Goal: Check status

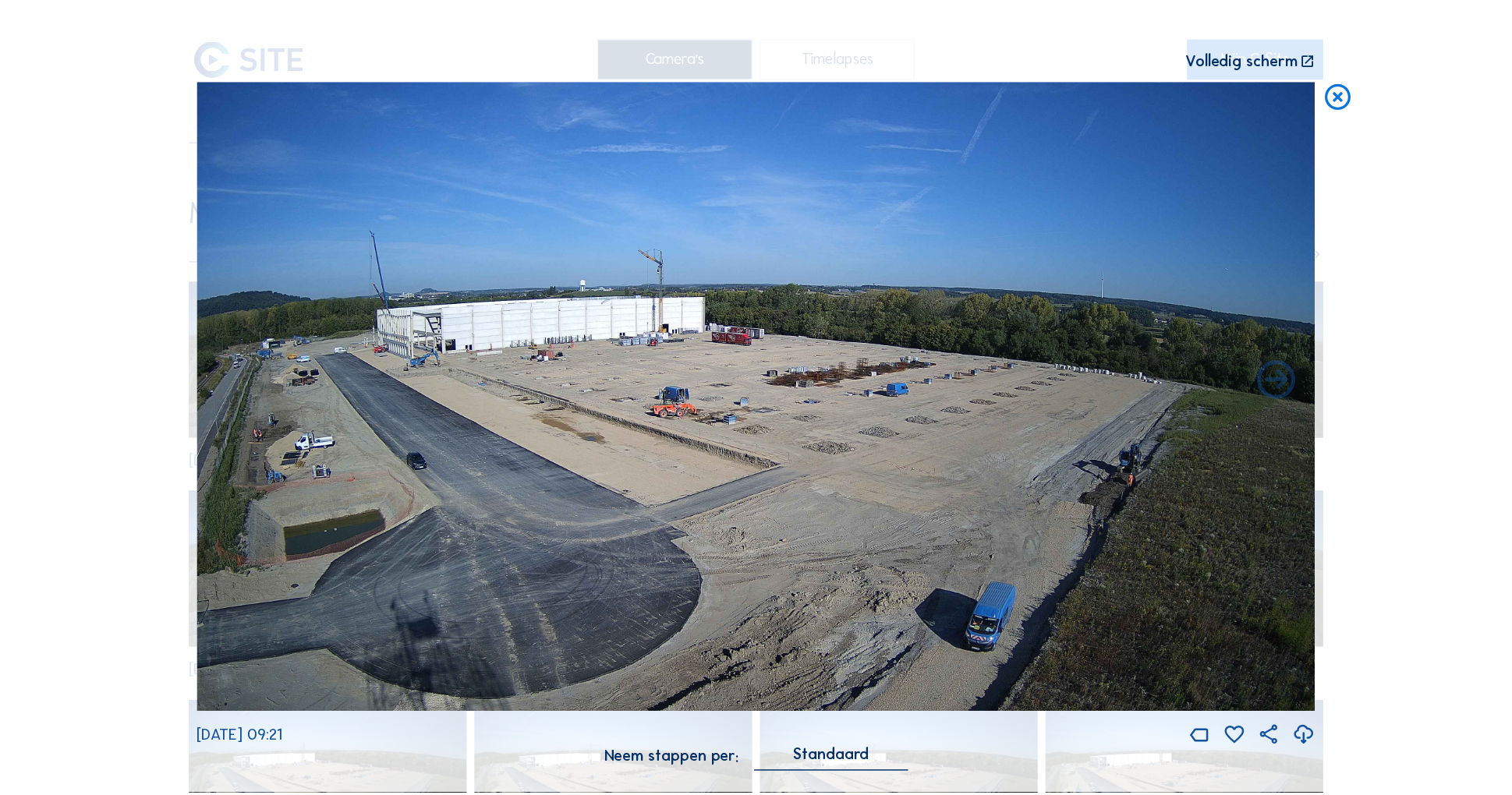
scroll to position [19, 0]
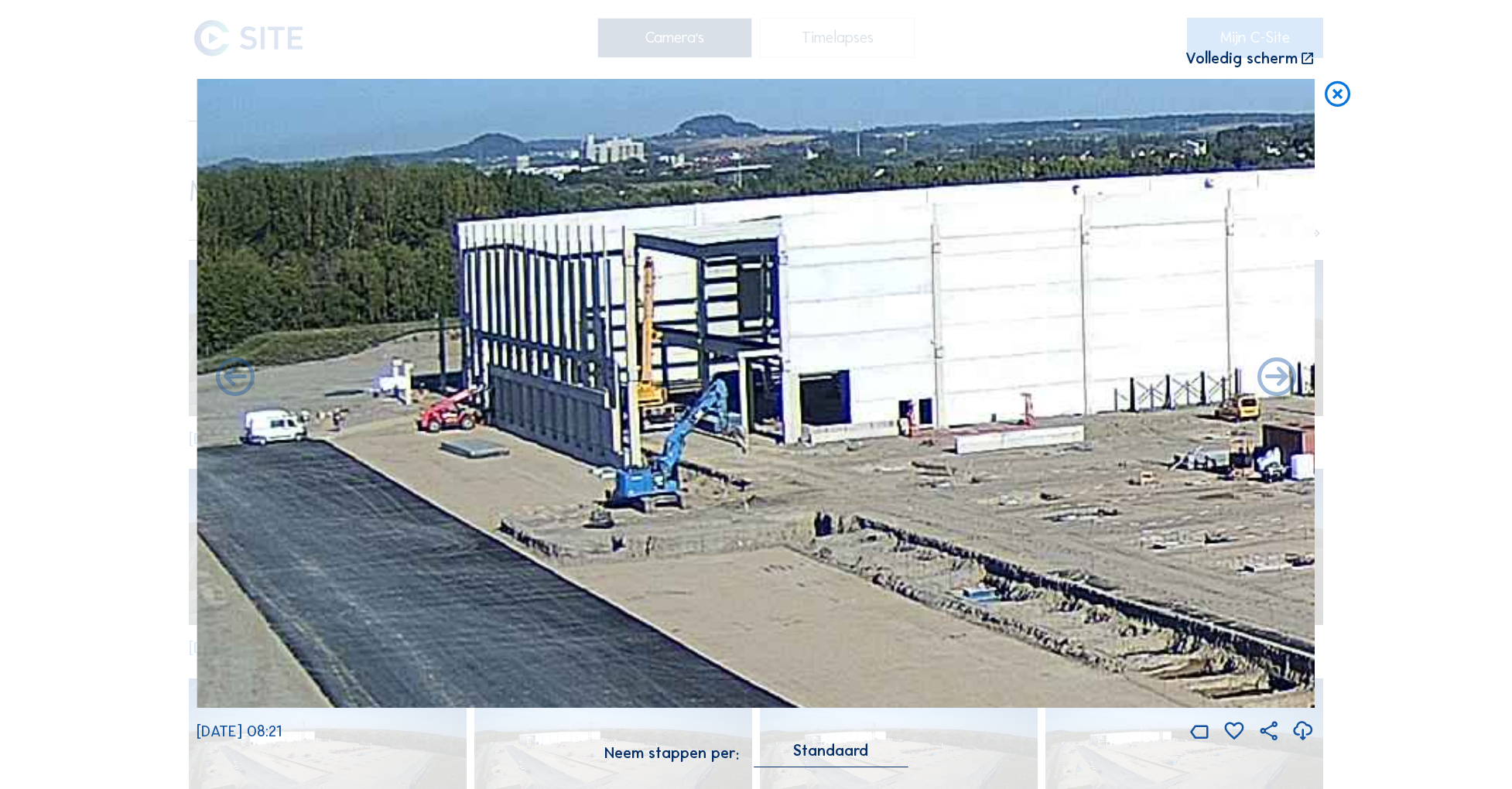
drag, startPoint x: 497, startPoint y: 381, endPoint x: 951, endPoint y: 333, distance: 456.5
click at [1333, 92] on icon at bounding box center [1338, 95] width 31 height 32
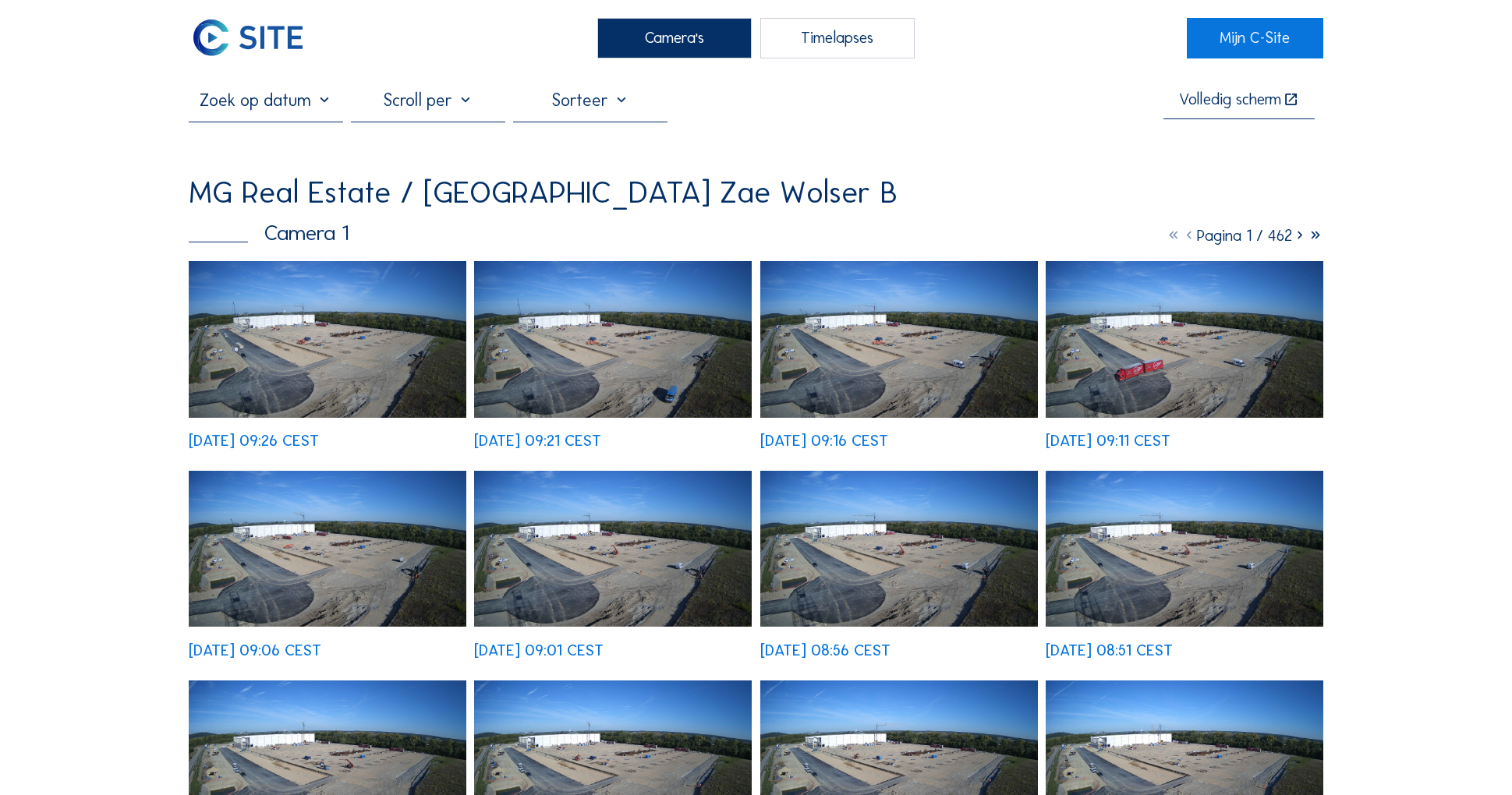
click at [321, 339] on img at bounding box center [327, 339] width 278 height 156
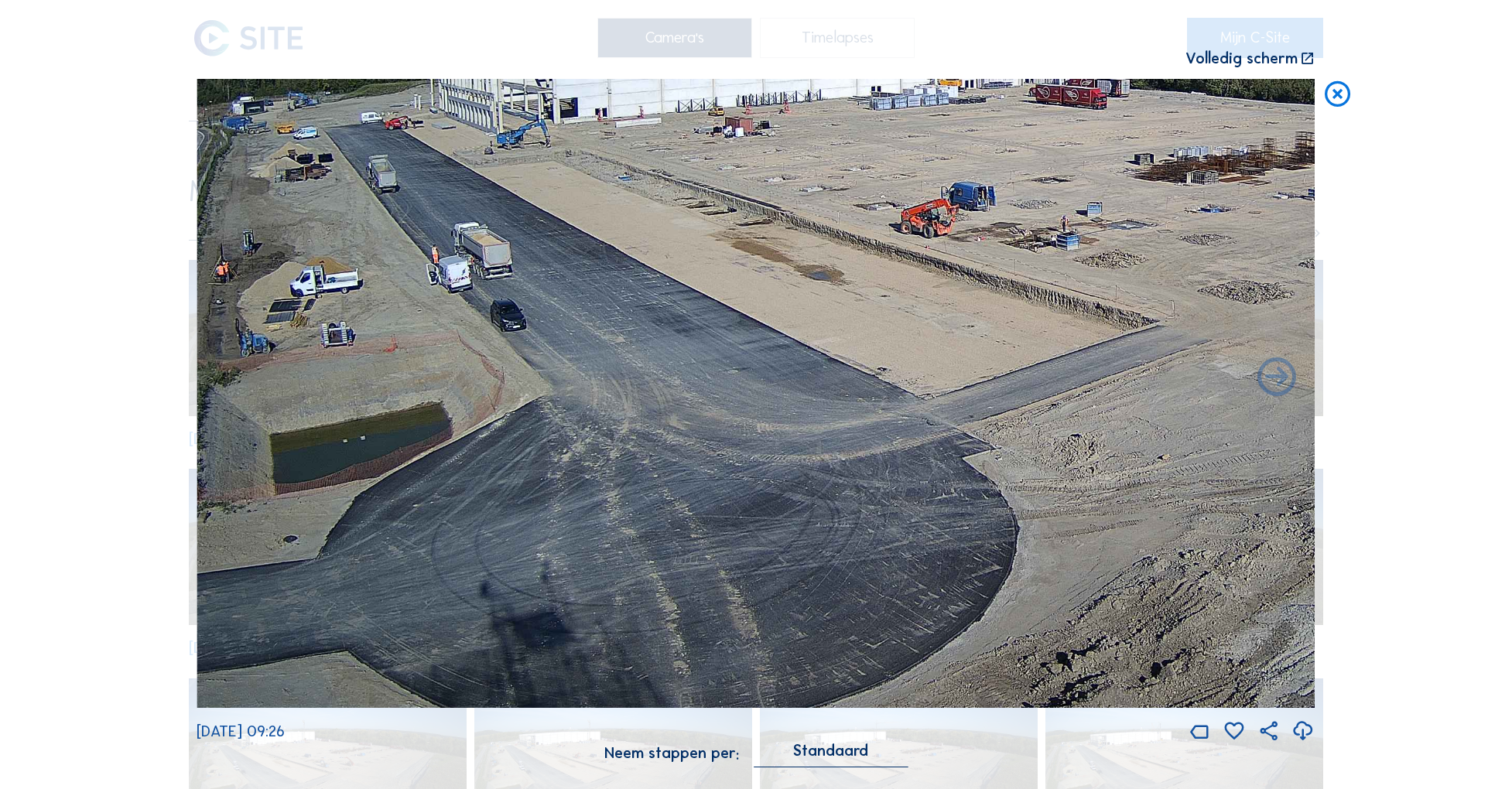
drag, startPoint x: 1154, startPoint y: 547, endPoint x: 1236, endPoint y: 230, distance: 327.4
click at [1236, 230] on img at bounding box center [756, 394] width 1118 height 629
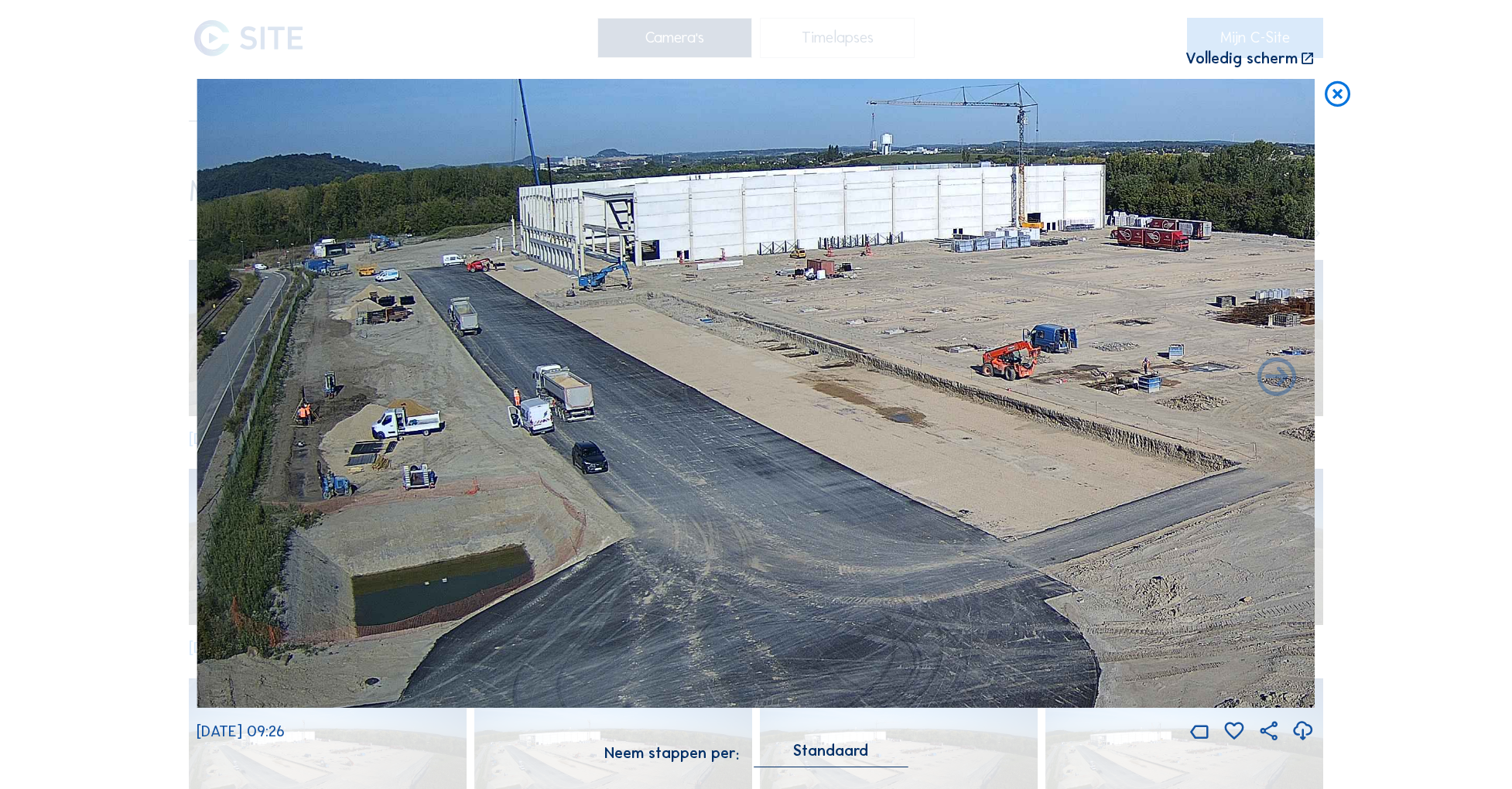
drag, startPoint x: 393, startPoint y: 276, endPoint x: 812, endPoint y: 419, distance: 442.7
click at [812, 419] on img at bounding box center [756, 394] width 1118 height 629
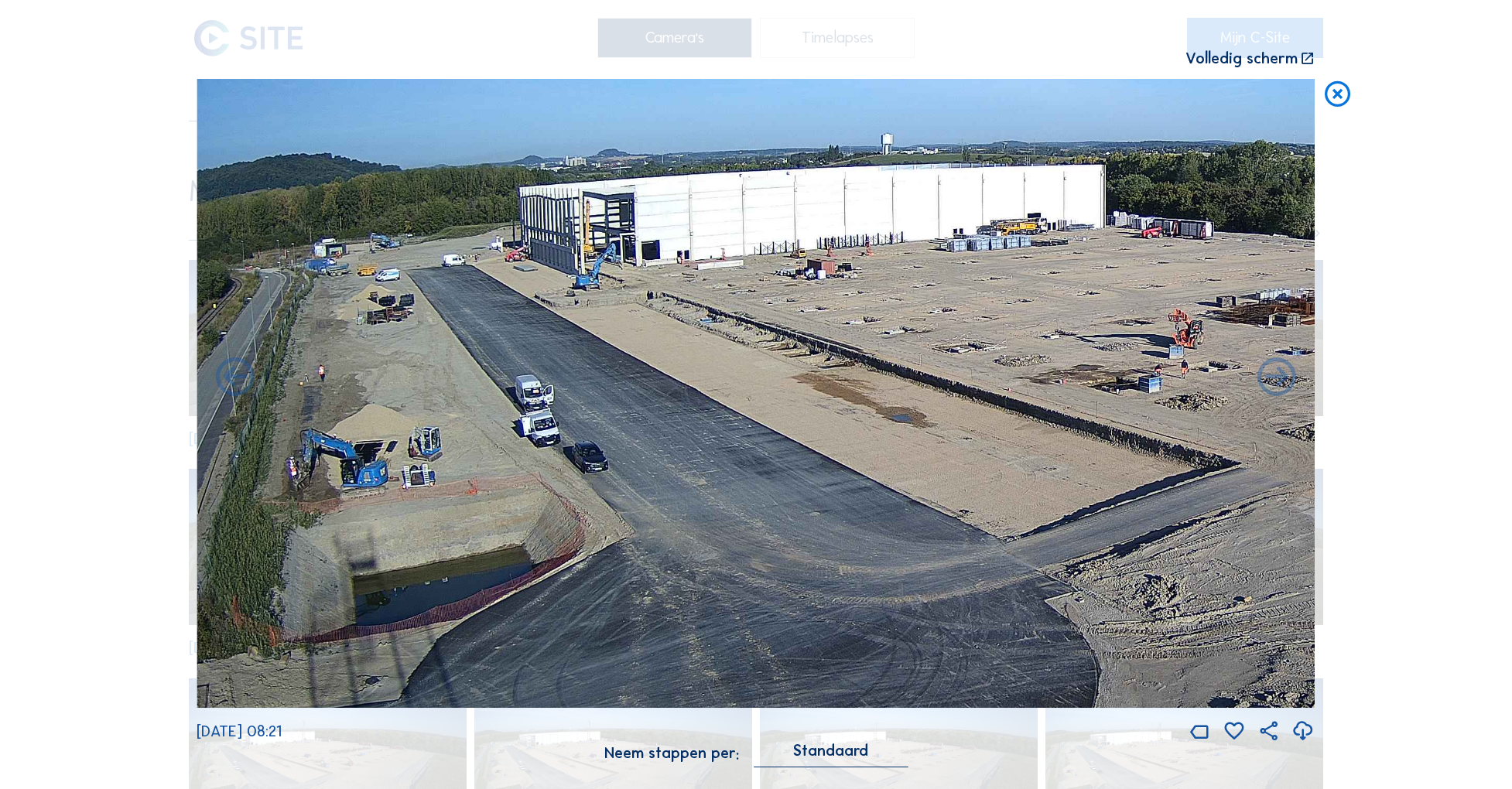
click at [1340, 93] on icon at bounding box center [1338, 95] width 31 height 32
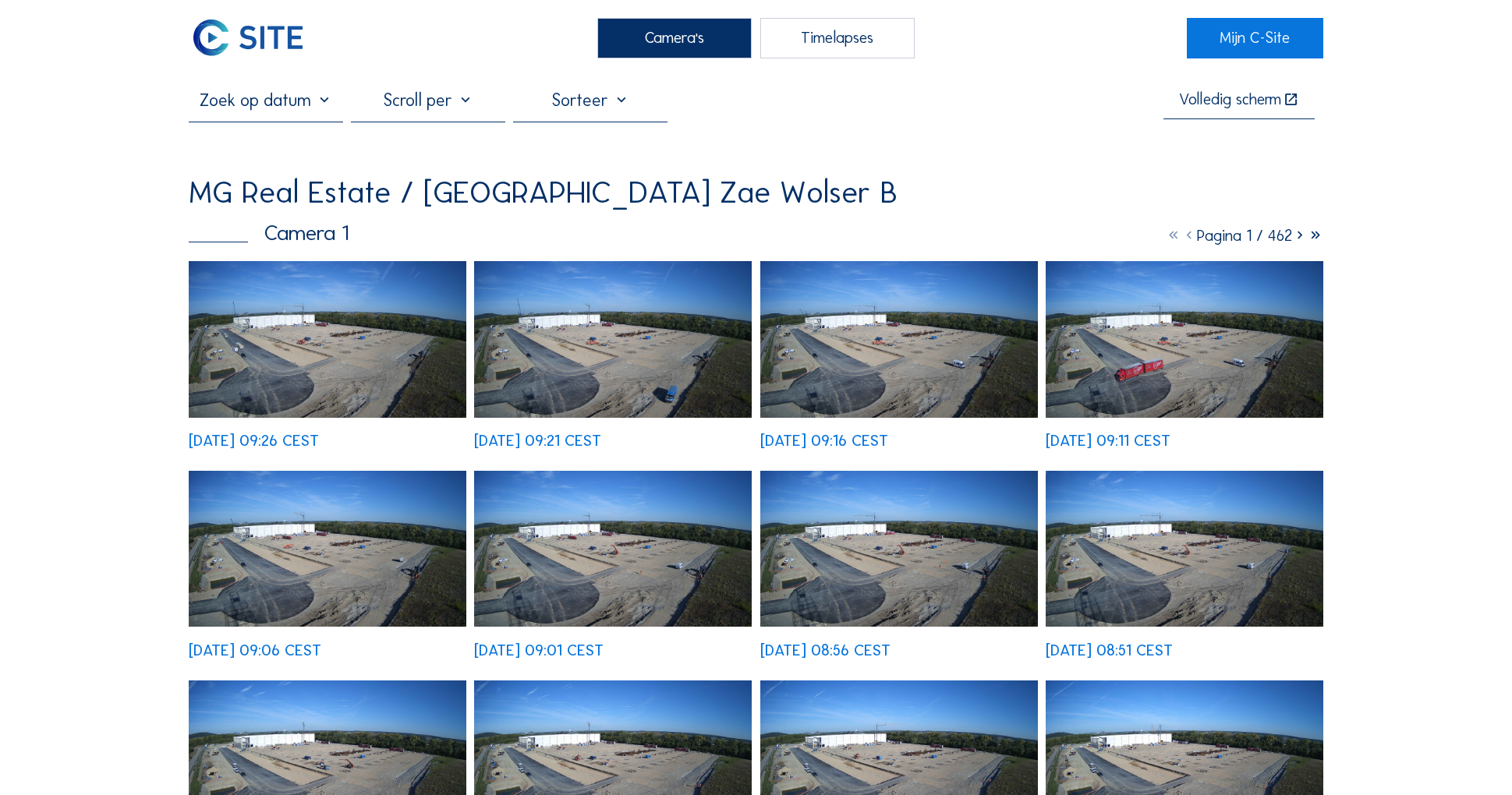
click at [365, 318] on img at bounding box center [327, 339] width 278 height 156
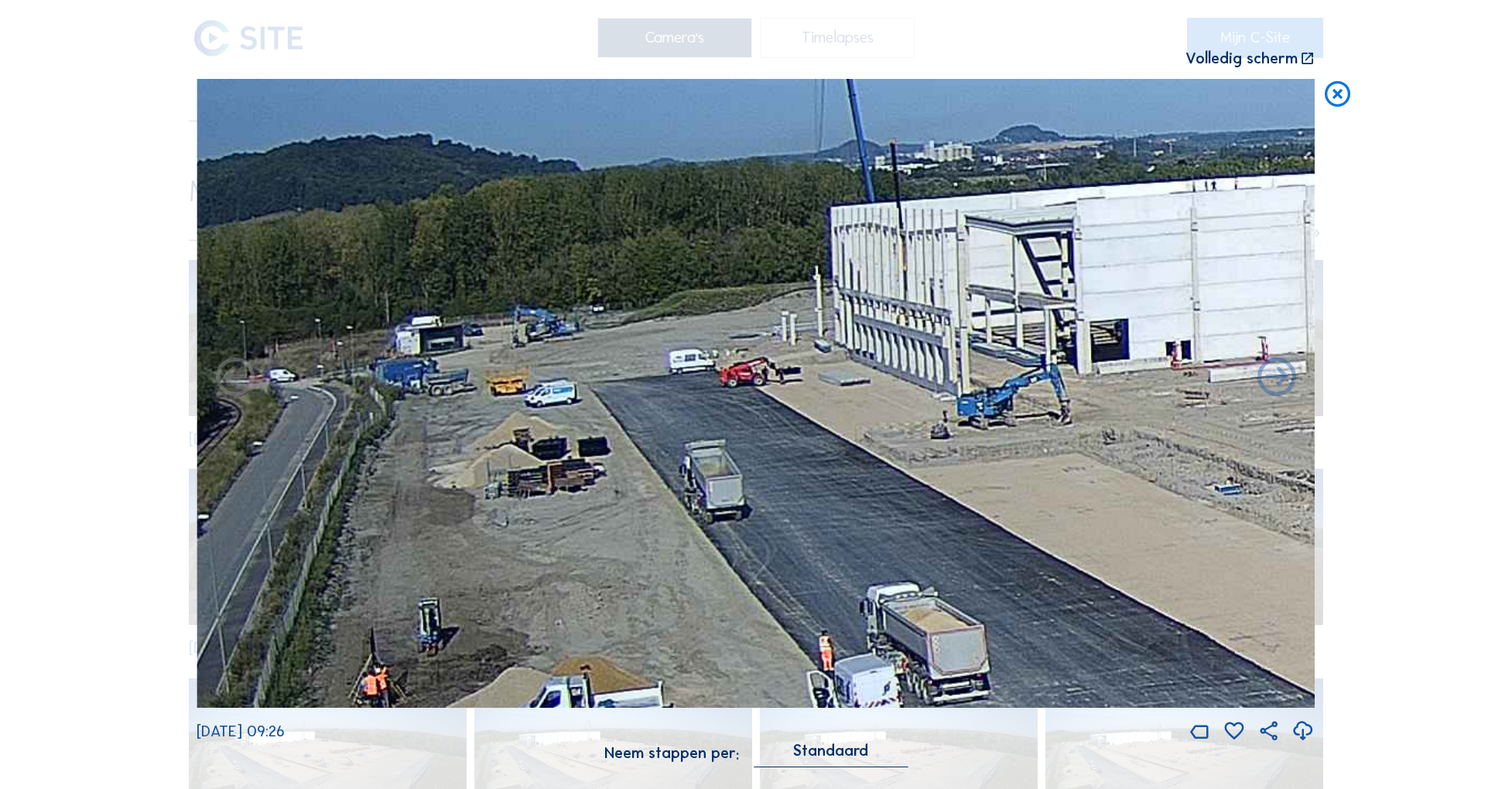
drag, startPoint x: 320, startPoint y: 373, endPoint x: 779, endPoint y: 351, distance: 459.5
click at [779, 351] on img at bounding box center [756, 394] width 1118 height 629
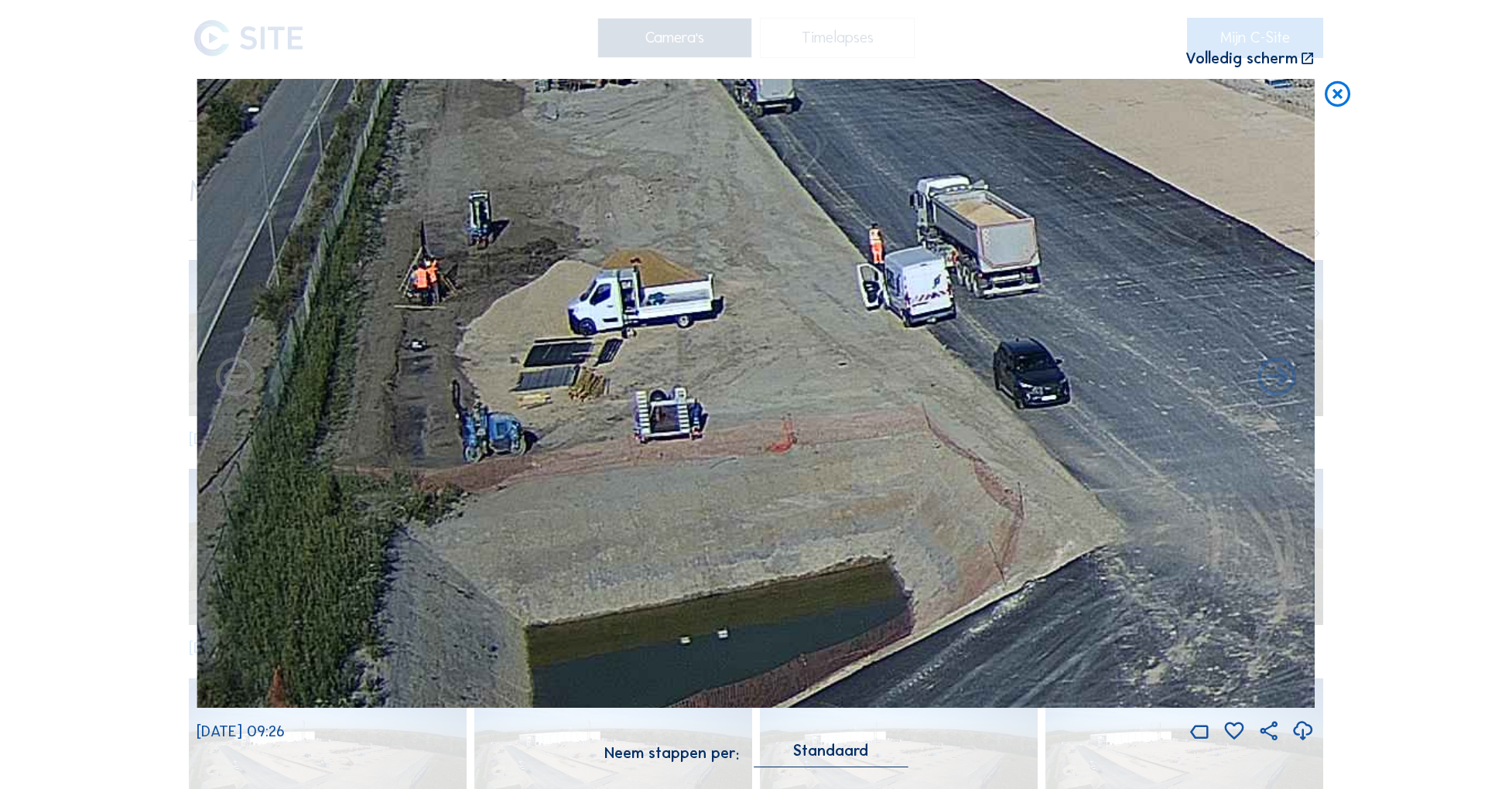
drag, startPoint x: 493, startPoint y: 571, endPoint x: 553, endPoint y: 164, distance: 411.4
click at [553, 164] on img at bounding box center [756, 394] width 1118 height 629
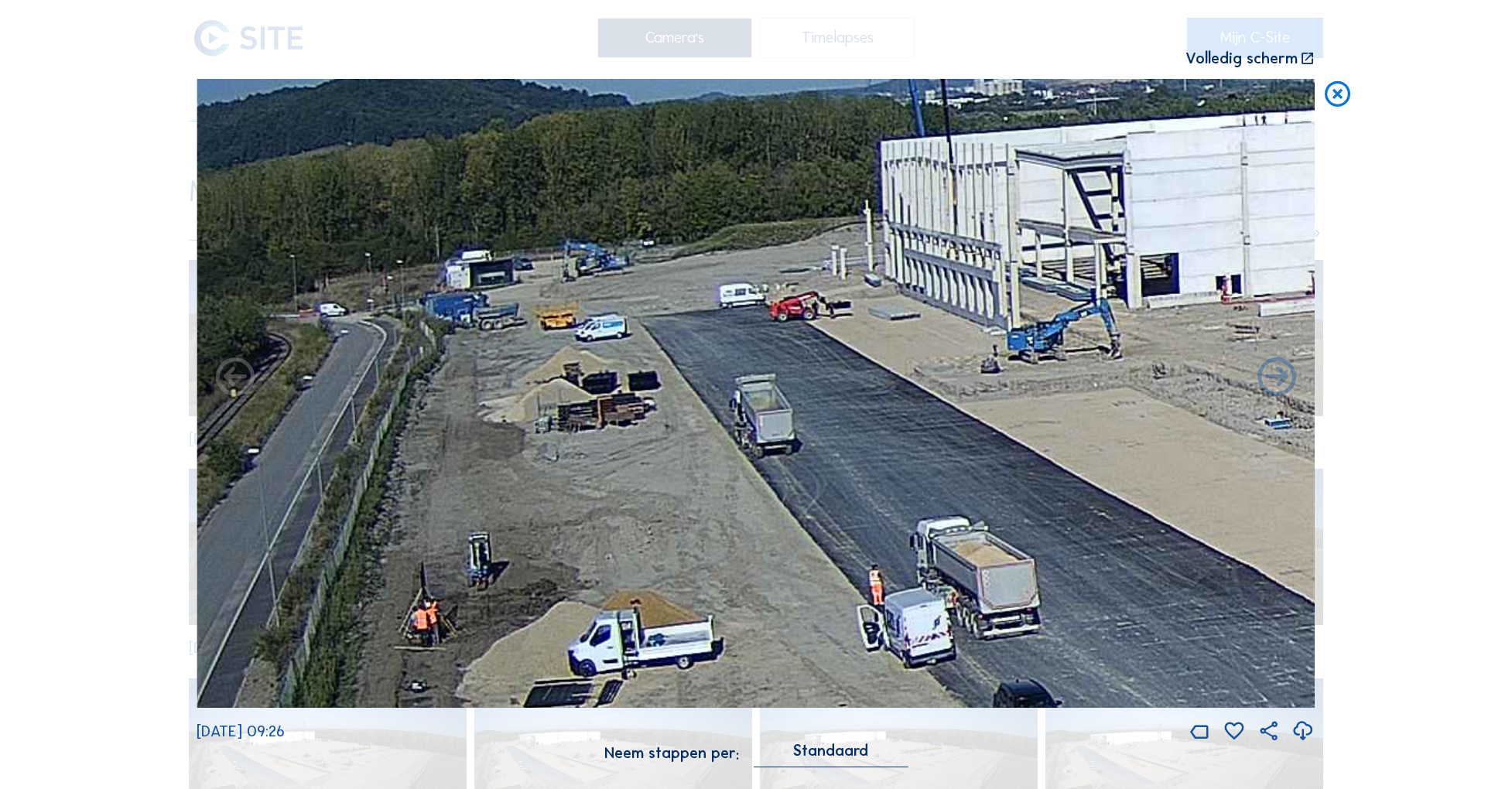
drag, startPoint x: 632, startPoint y: 221, endPoint x: 647, endPoint y: 562, distance: 341.3
click at [647, 562] on img at bounding box center [756, 394] width 1118 height 629
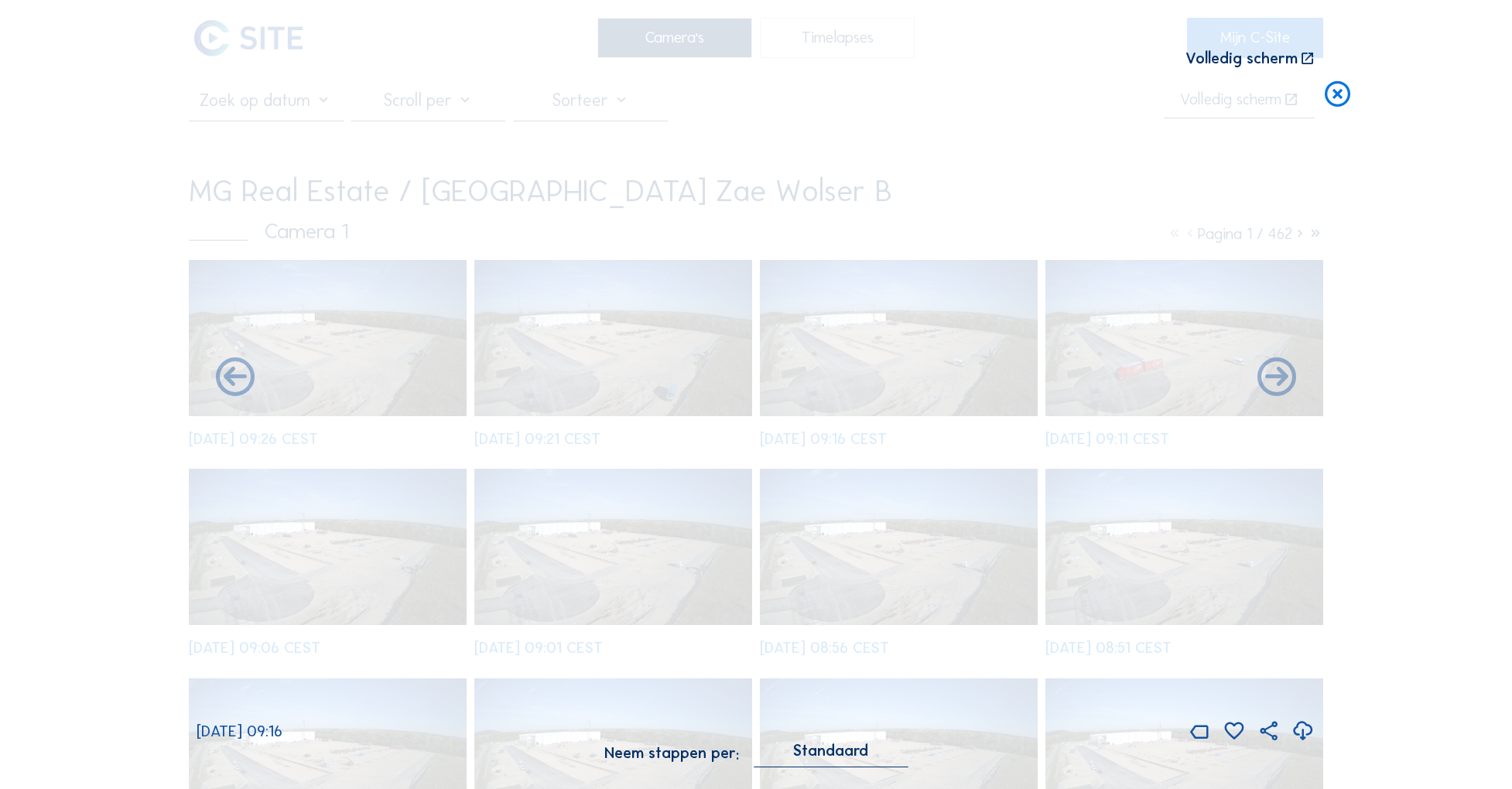
drag, startPoint x: 1137, startPoint y: 338, endPoint x: 596, endPoint y: 475, distance: 558.1
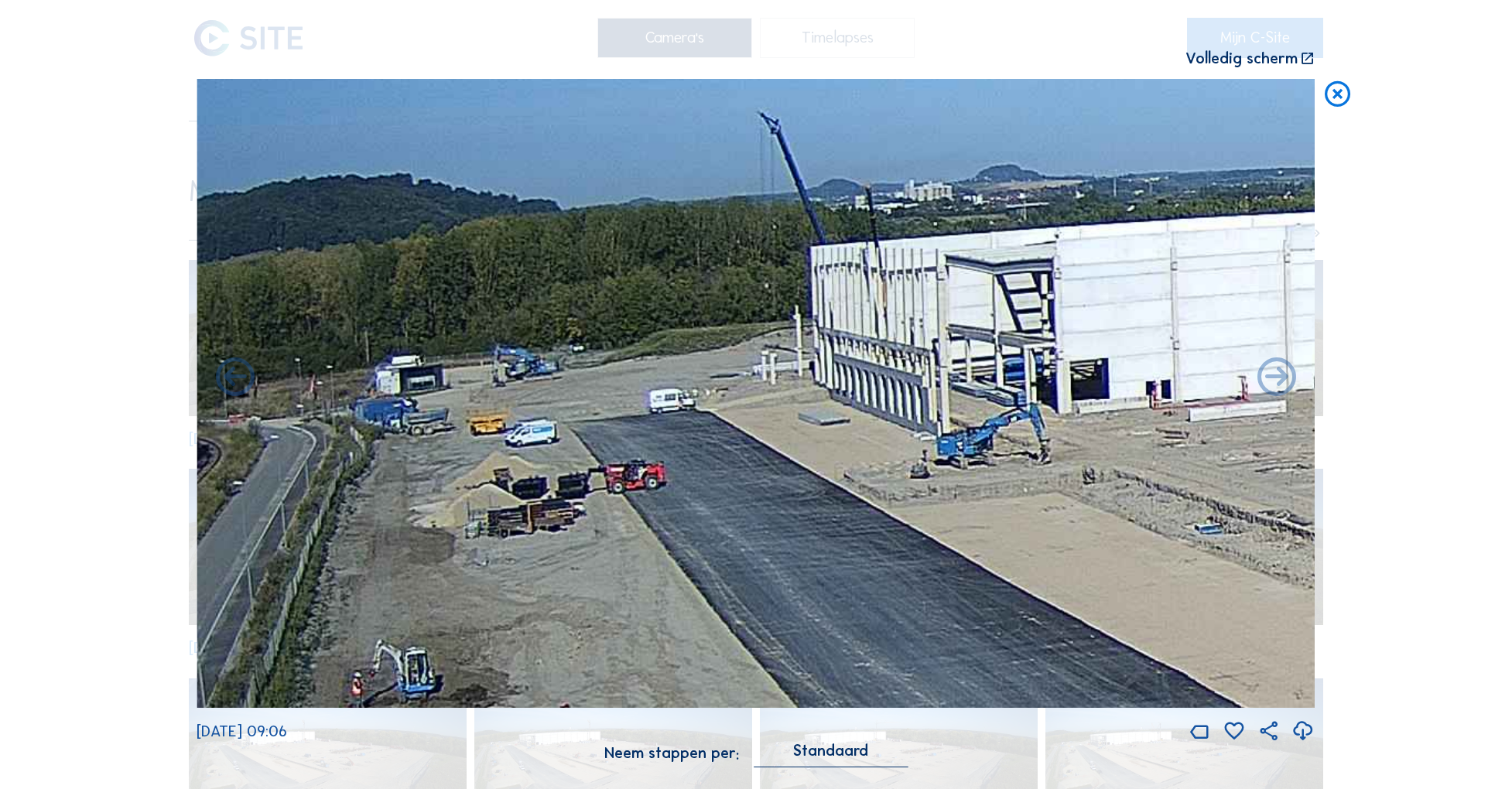
drag, startPoint x: 384, startPoint y: 295, endPoint x: 854, endPoint y: 263, distance: 471.1
click at [854, 263] on img at bounding box center [756, 394] width 1118 height 629
click at [1335, 94] on icon at bounding box center [1338, 95] width 31 height 32
